Goal: Information Seeking & Learning: Compare options

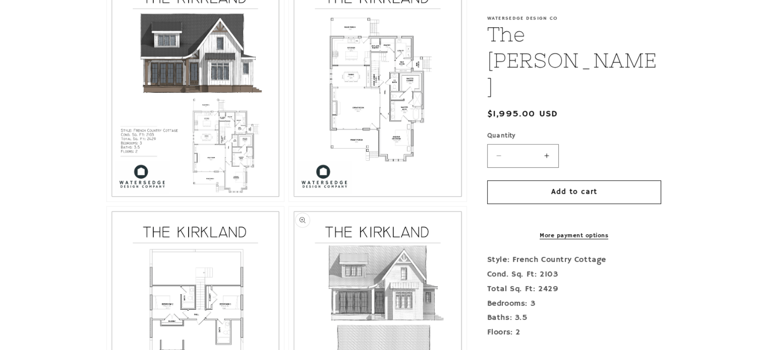
scroll to position [533, 0]
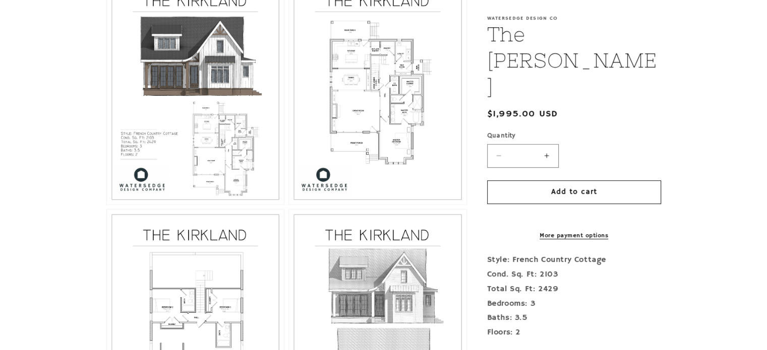
click at [107, 205] on button "Open media 2 in modal" at bounding box center [107, 205] width 0 height 0
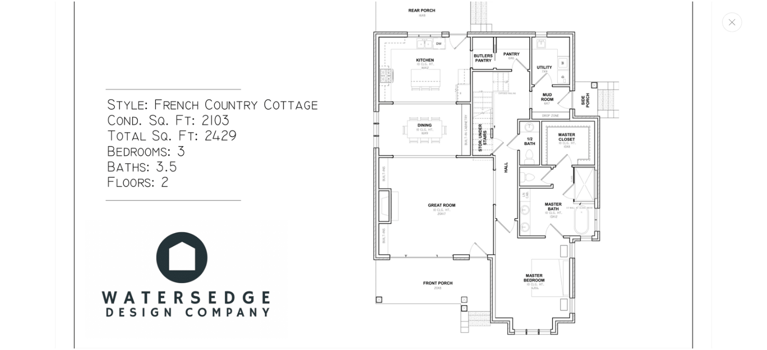
scroll to position [1363, 0]
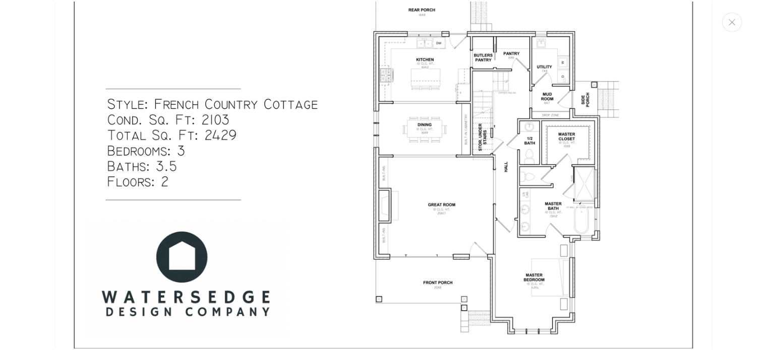
scroll to position [1354, 0]
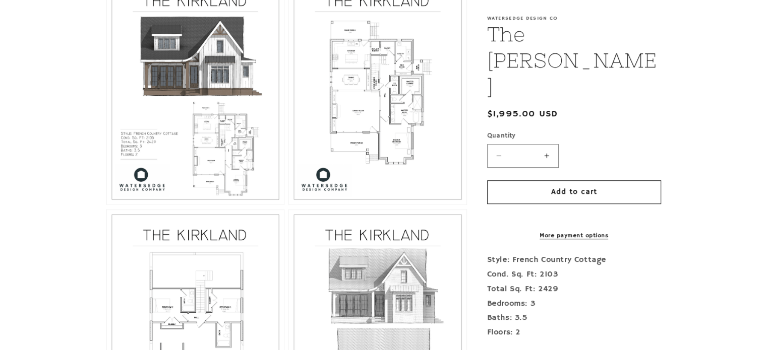
click at [107, 205] on button "Open media 2 in modal" at bounding box center [107, 205] width 0 height 0
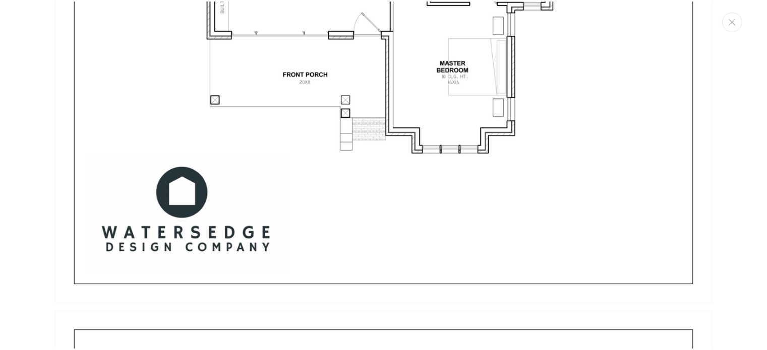
scroll to position [2298, 0]
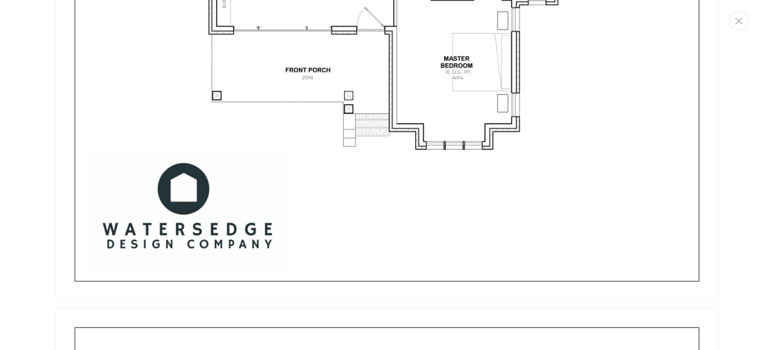
click at [736, 29] on button "Close" at bounding box center [739, 21] width 20 height 20
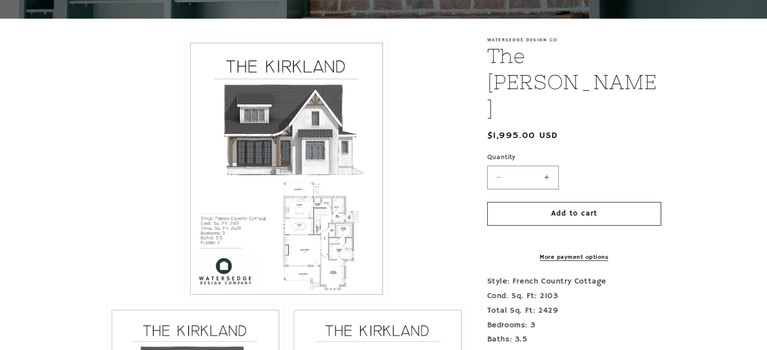
scroll to position [0, 0]
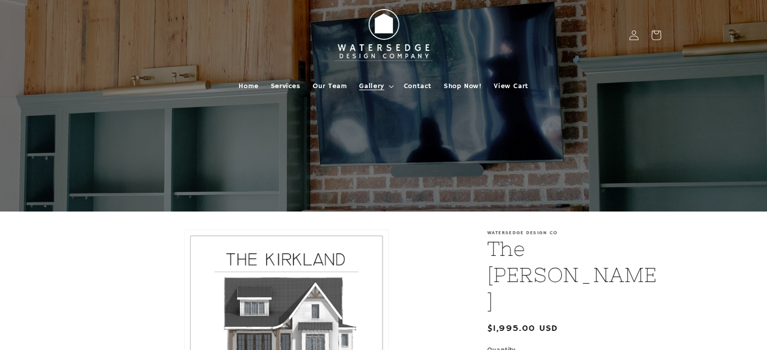
click at [388, 83] on summary "Gallery" at bounding box center [375, 86] width 44 height 21
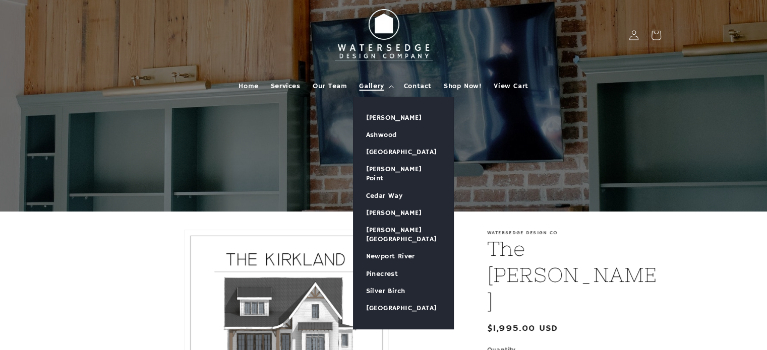
click at [371, 89] on span "Gallery" at bounding box center [371, 86] width 25 height 9
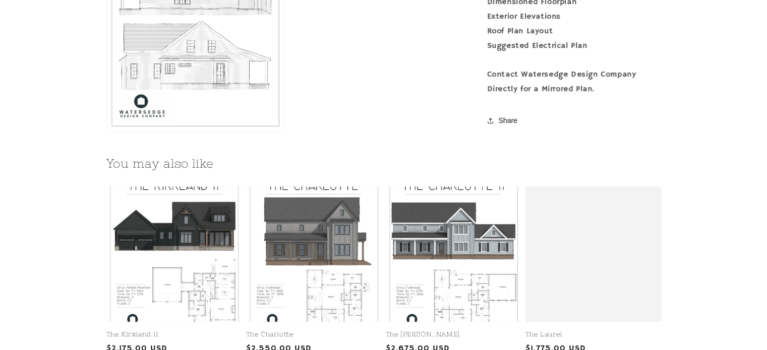
scroll to position [1076, 0]
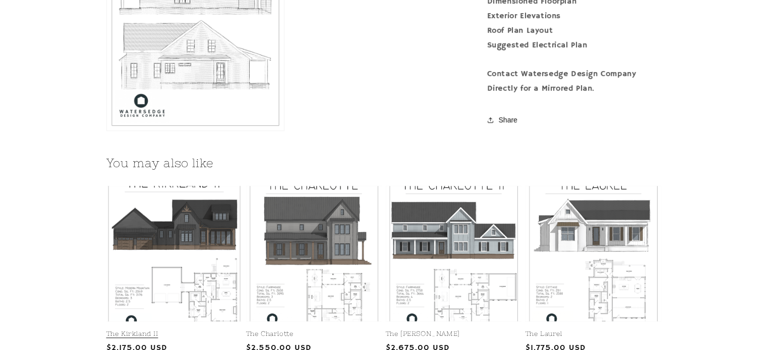
click at [199, 330] on link "The Kirkland II" at bounding box center [174, 334] width 136 height 9
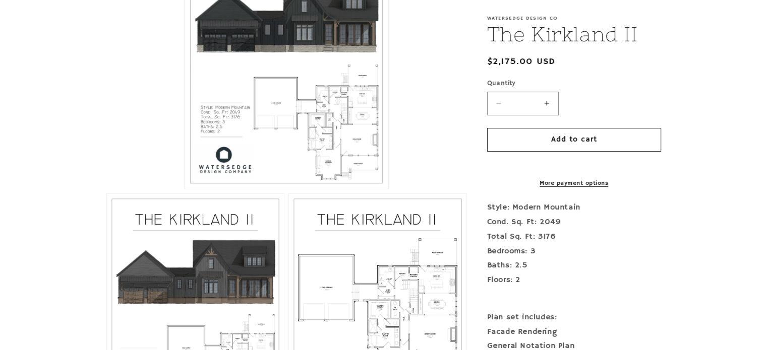
scroll to position [315, 0]
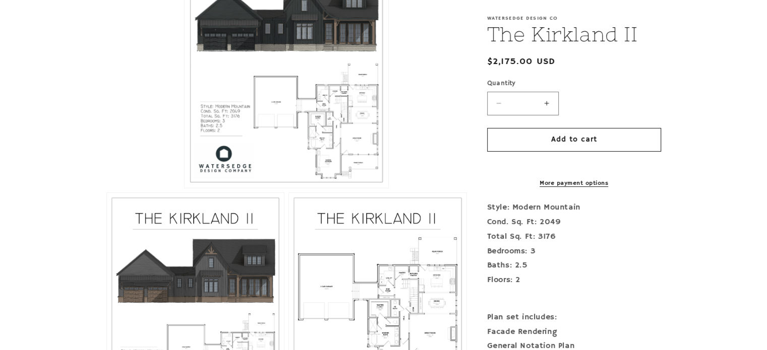
click at [184, 188] on button "Open media 1 in modal" at bounding box center [184, 188] width 0 height 0
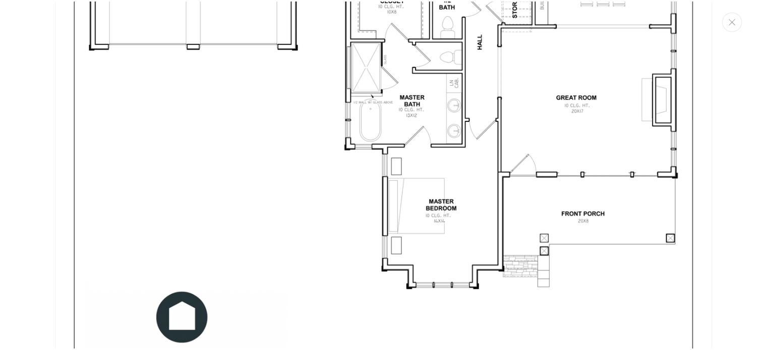
scroll to position [2217, 0]
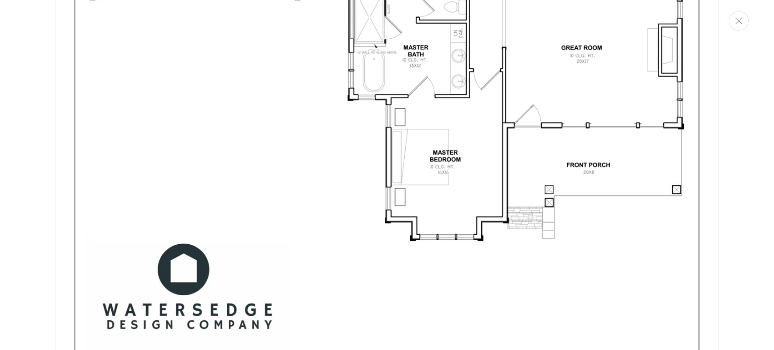
click at [748, 26] on button "Close" at bounding box center [739, 21] width 20 height 20
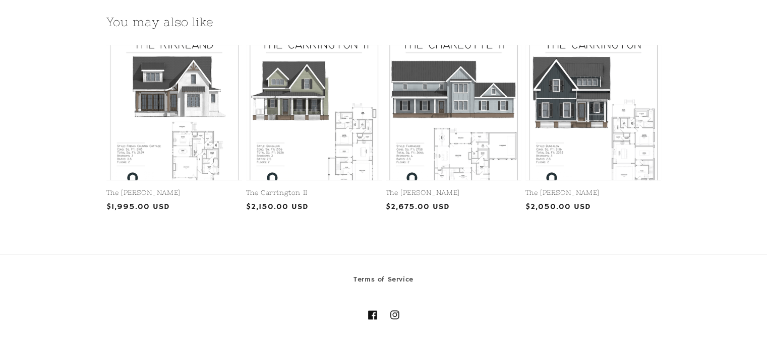
scroll to position [1217, 0]
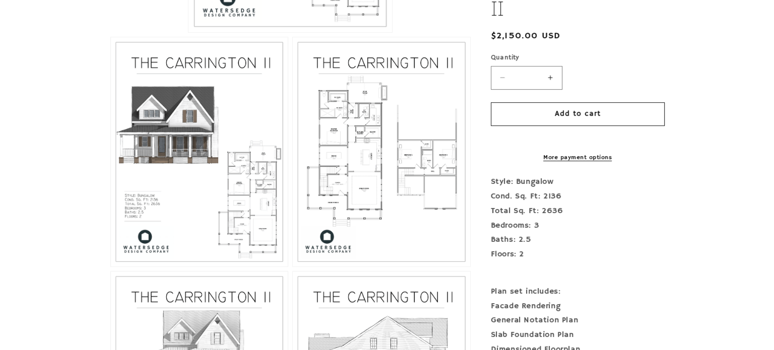
scroll to position [472, 0]
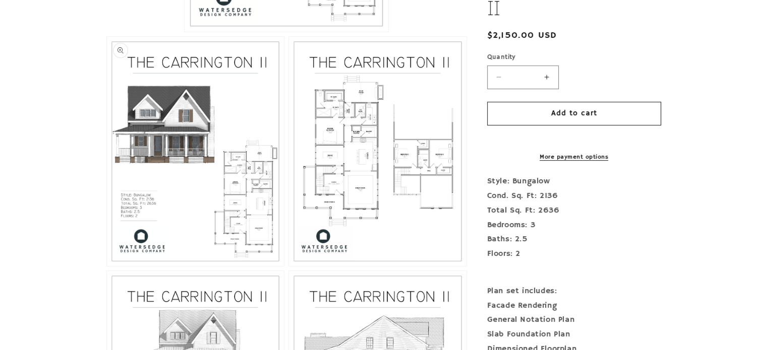
click at [107, 266] on button "Open media 2 in modal" at bounding box center [107, 266] width 0 height 0
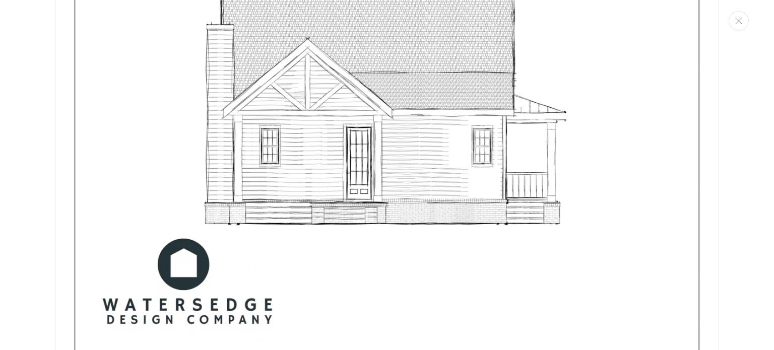
scroll to position [3095, 0]
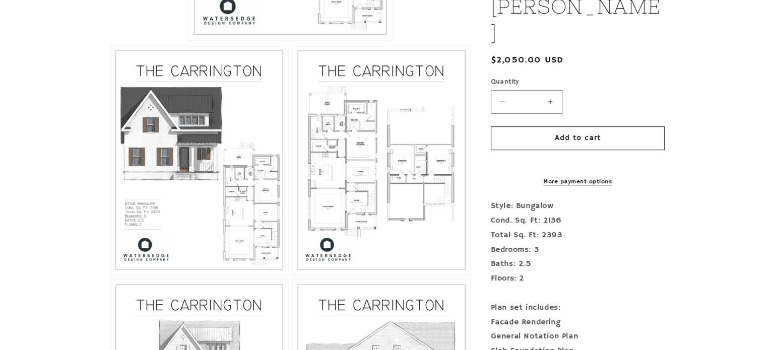
scroll to position [464, 0]
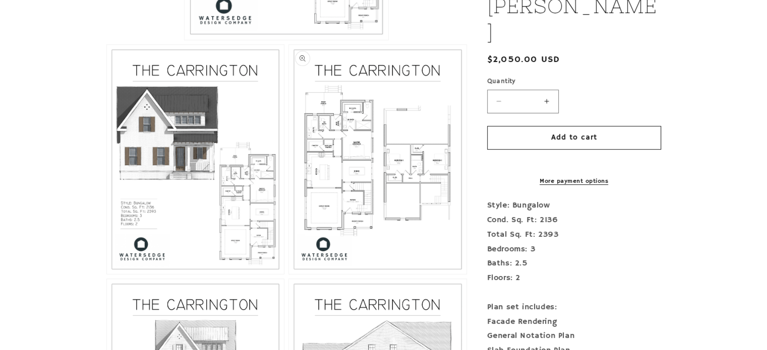
click at [289, 274] on button "Open media 3 in modal" at bounding box center [289, 274] width 0 height 0
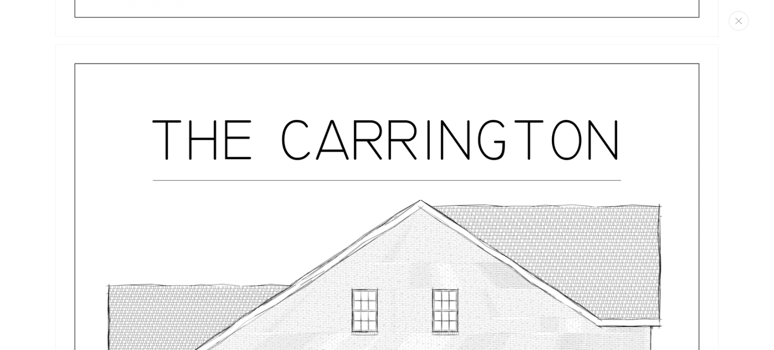
scroll to position [3486, 0]
